Goal: Task Accomplishment & Management: Manage account settings

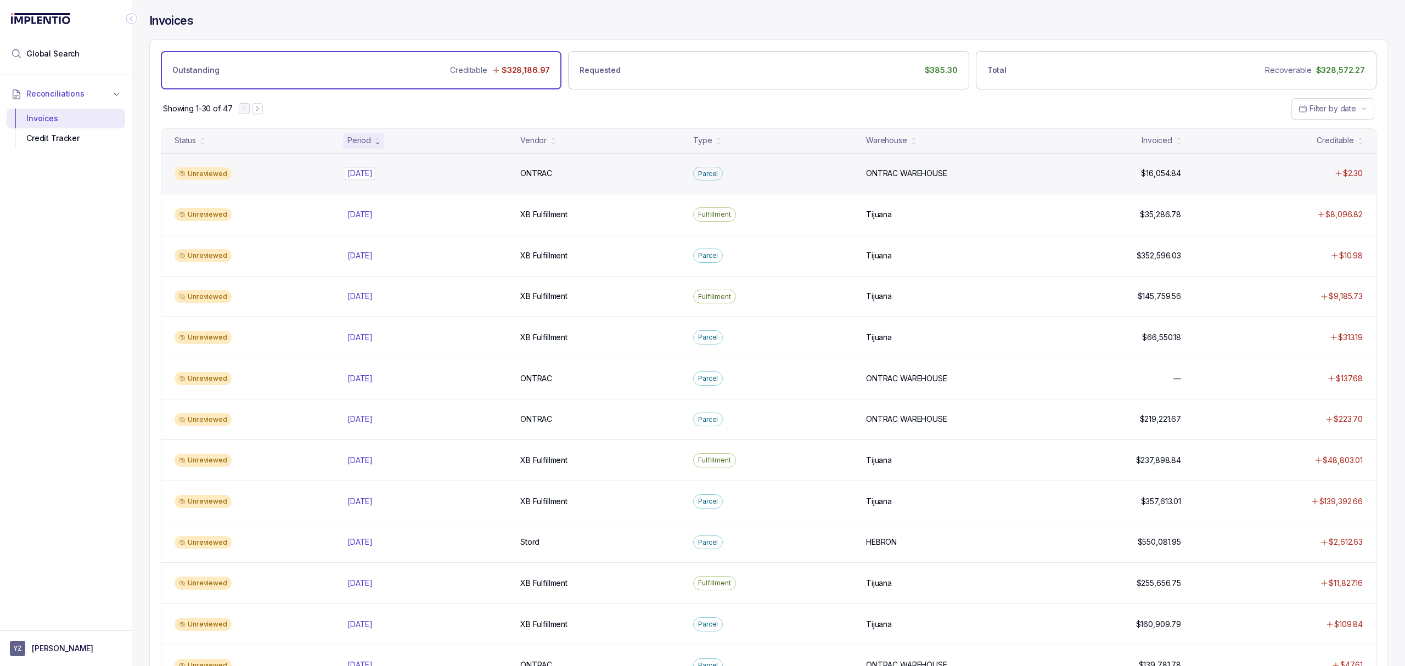
click at [365, 171] on p "[DATE]" at bounding box center [360, 173] width 31 height 12
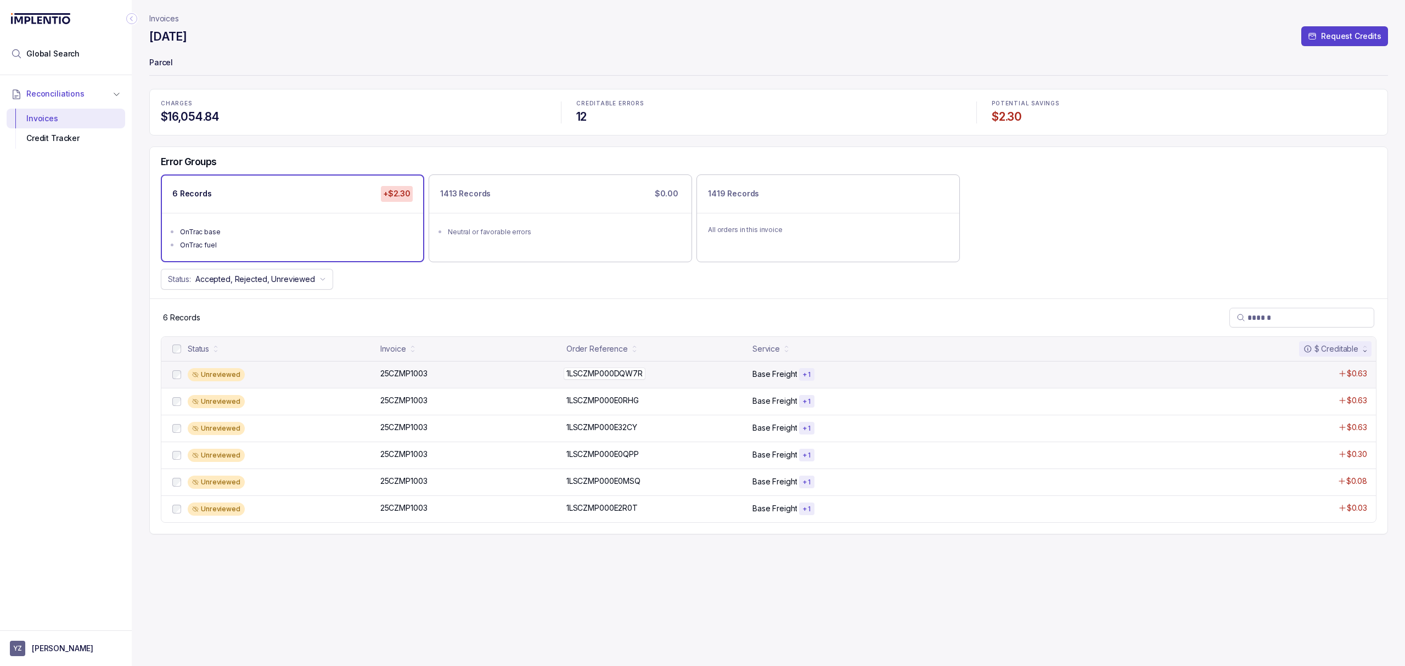
click at [583, 372] on p "1LSCZMP000DQW7R" at bounding box center [605, 374] width 82 height 12
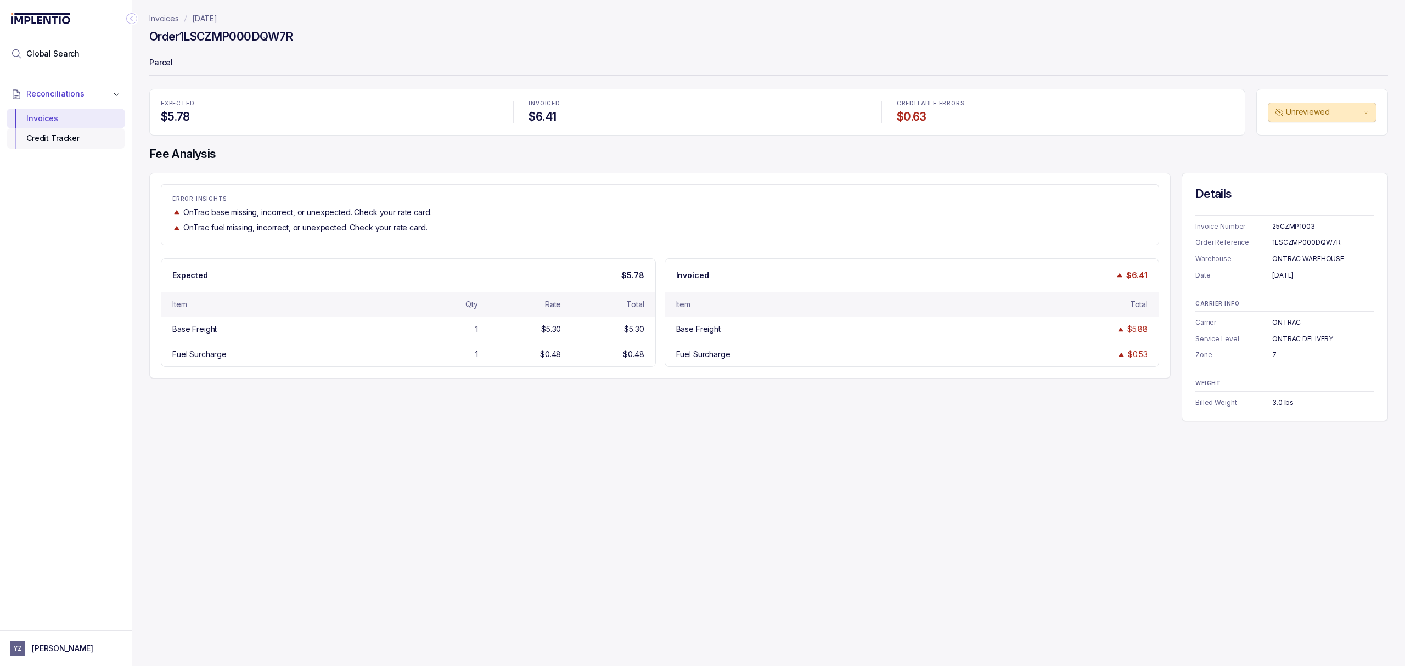
click at [55, 132] on div "Credit Tracker" at bounding box center [65, 138] width 101 height 20
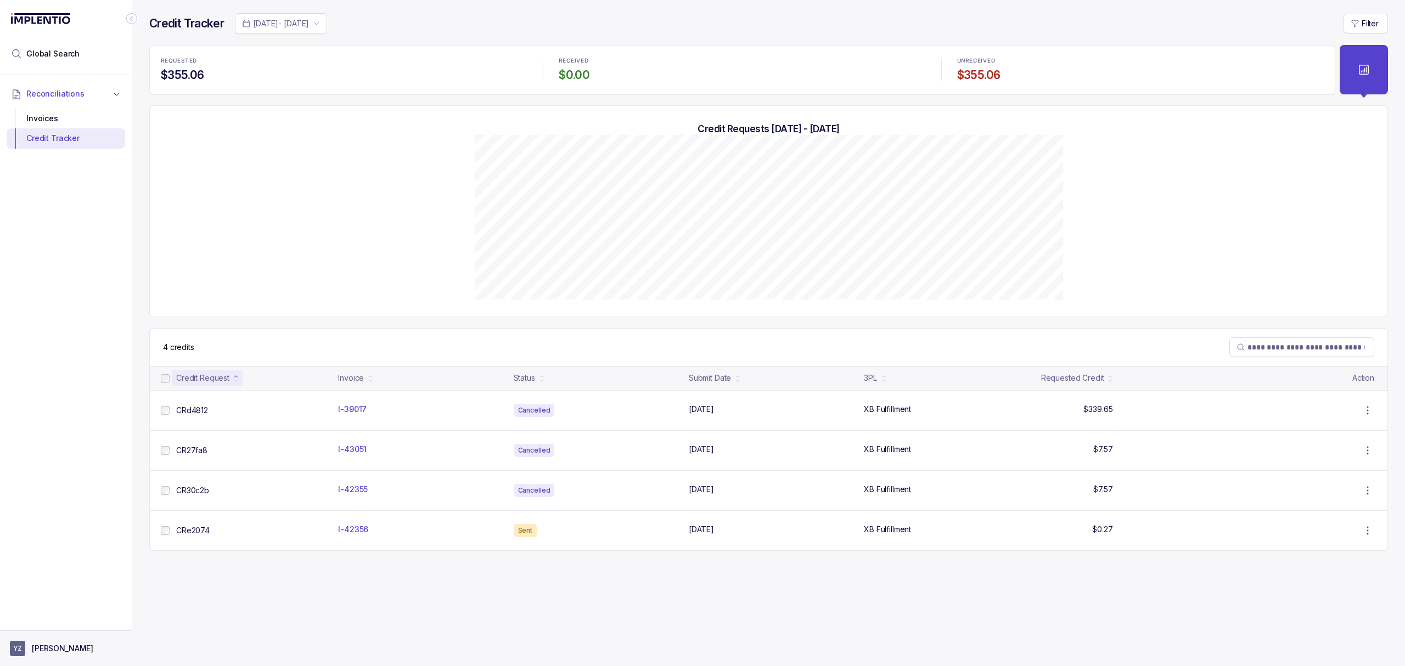
click at [44, 645] on p "[PERSON_NAME]" at bounding box center [62, 648] width 61 height 11
click at [54, 628] on p "Logout" at bounding box center [72, 624] width 91 height 11
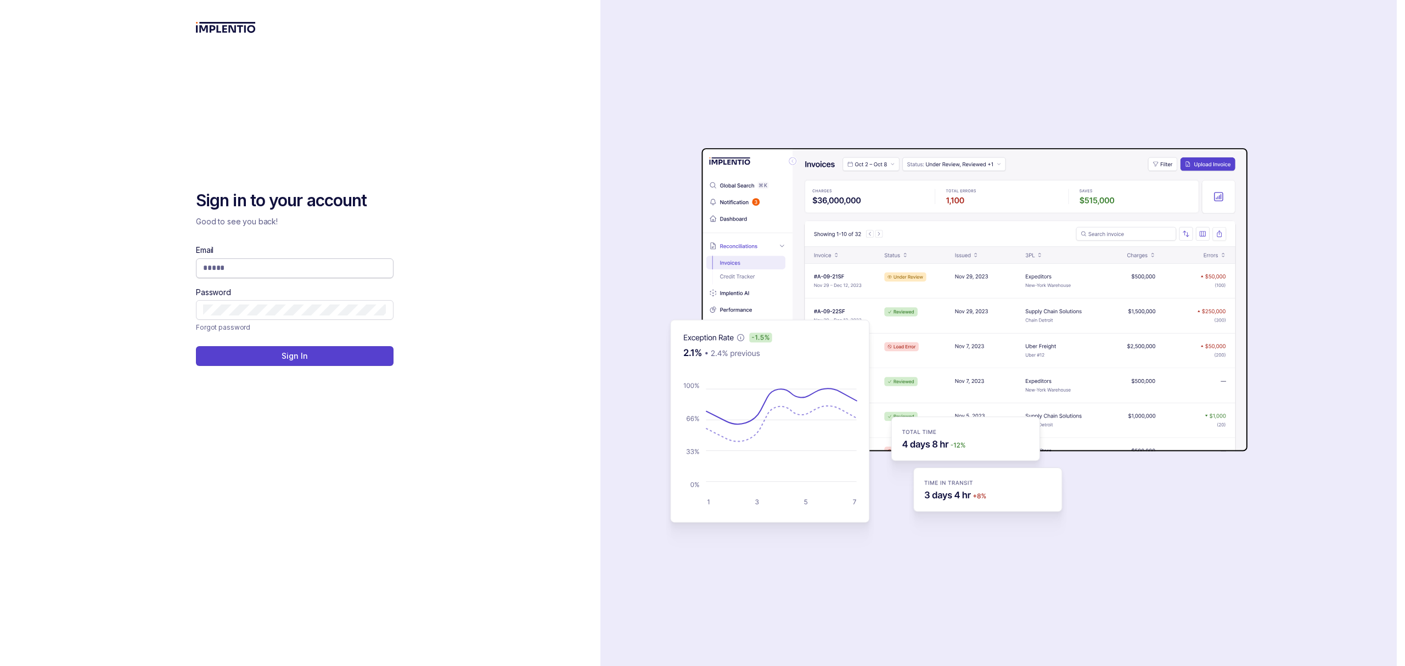
click at [290, 268] on input "Email" at bounding box center [294, 267] width 183 height 11
type input "**********"
